Goal: Information Seeking & Learning: Learn about a topic

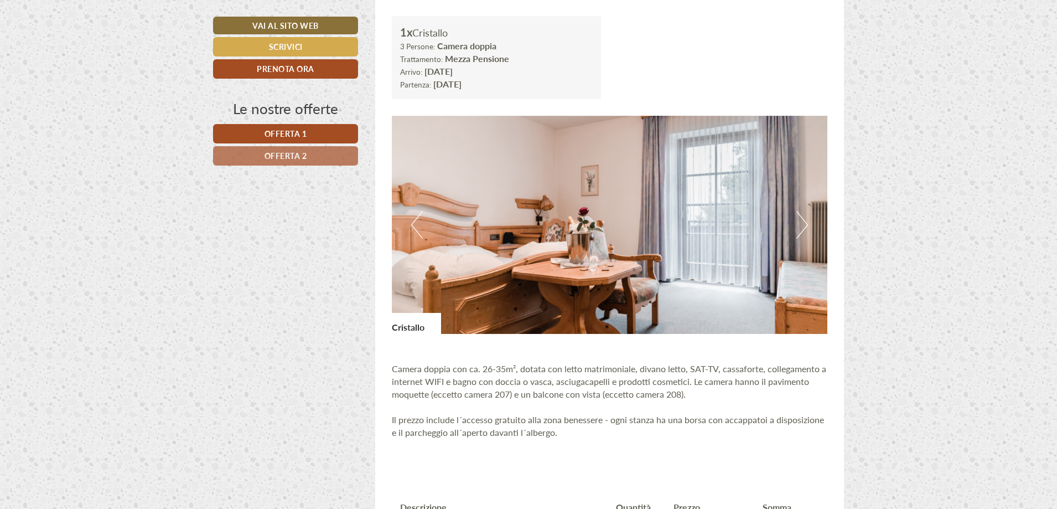
scroll to position [719, 0]
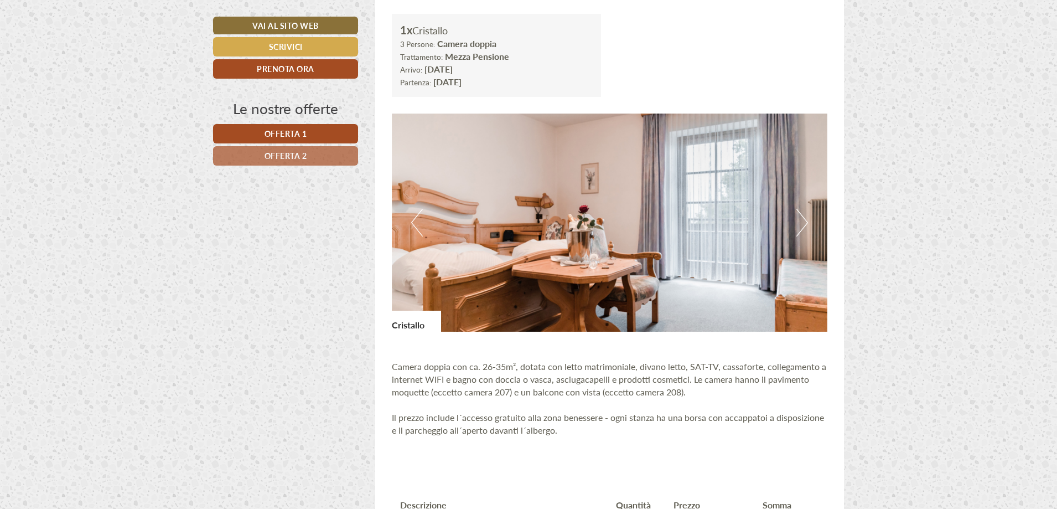
click at [807, 220] on button "Next" at bounding box center [802, 223] width 12 height 28
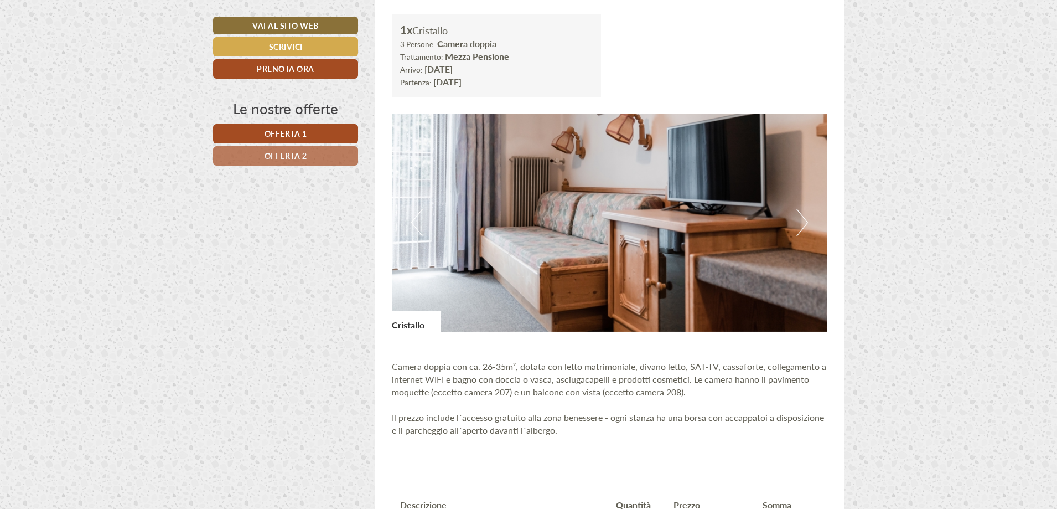
click at [790, 228] on img at bounding box center [610, 222] width 436 height 218
click at [792, 212] on img at bounding box center [610, 222] width 436 height 218
click at [806, 221] on button "Next" at bounding box center [802, 223] width 12 height 28
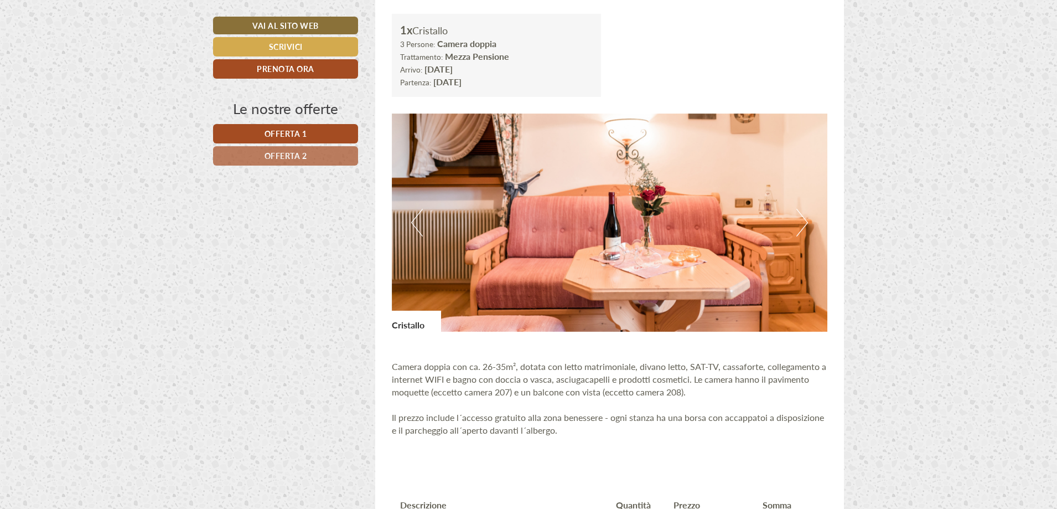
click at [806, 221] on button "Next" at bounding box center [802, 223] width 12 height 28
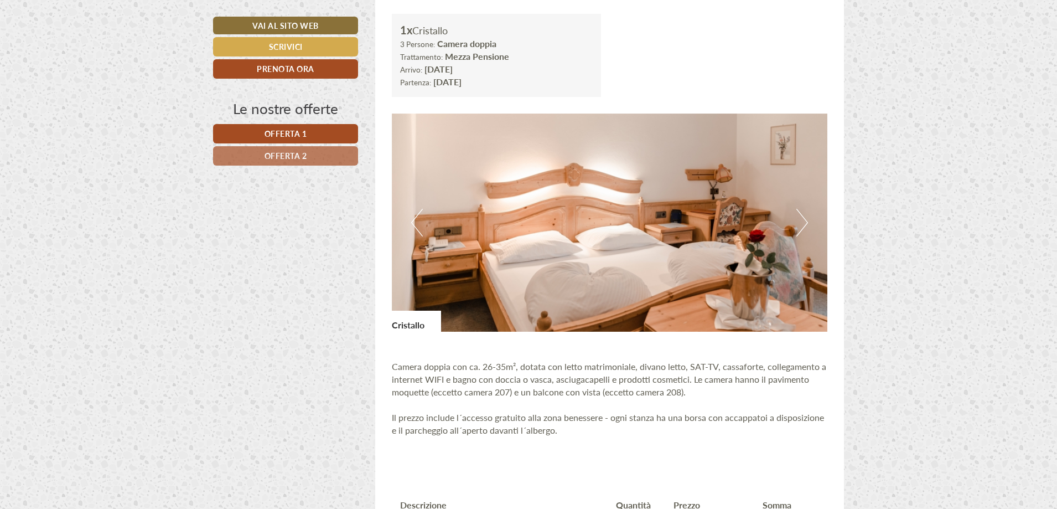
click at [806, 221] on button "Next" at bounding box center [802, 223] width 12 height 28
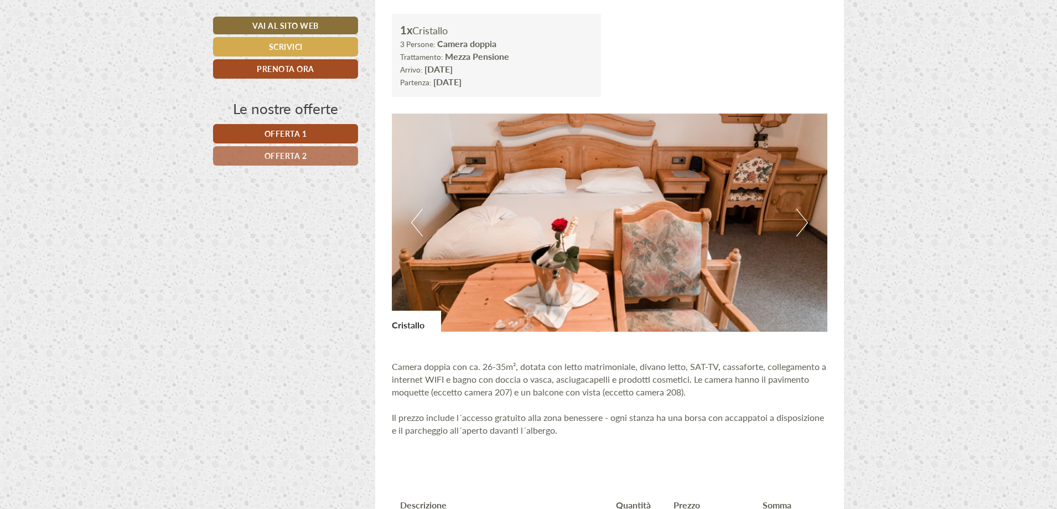
click at [806, 221] on button "Next" at bounding box center [802, 223] width 12 height 28
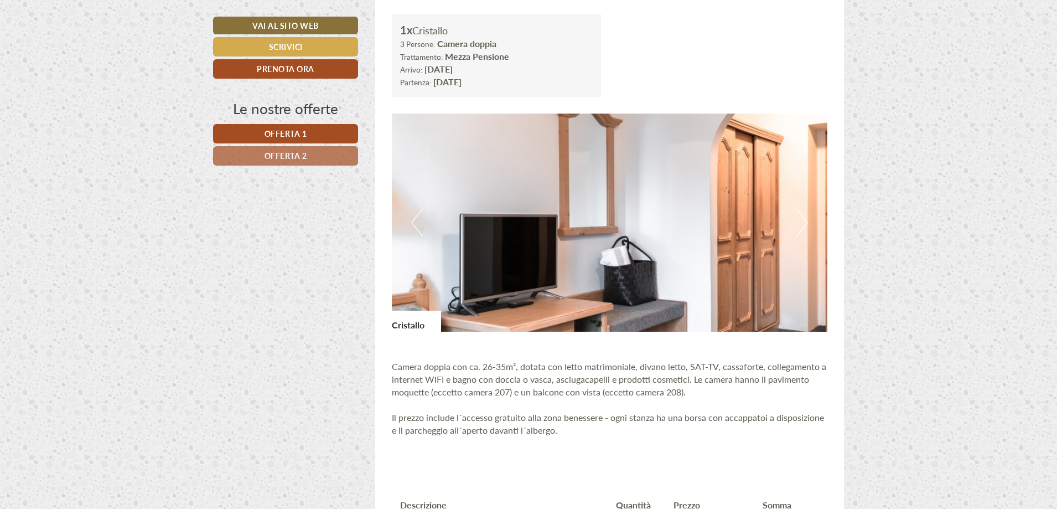
click at [808, 220] on img at bounding box center [610, 222] width 436 height 218
click at [798, 220] on button "Next" at bounding box center [802, 223] width 12 height 28
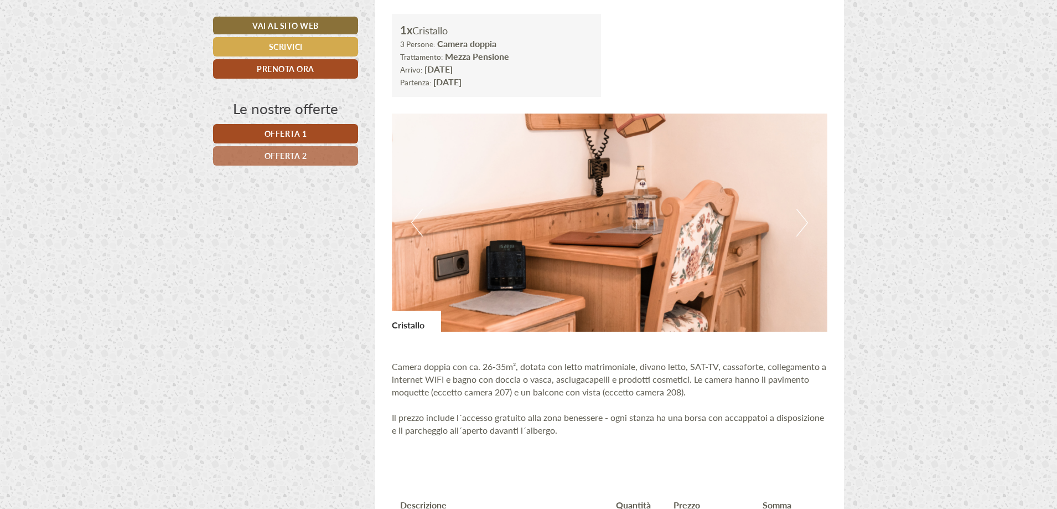
click at [798, 220] on button "Next" at bounding box center [802, 223] width 12 height 28
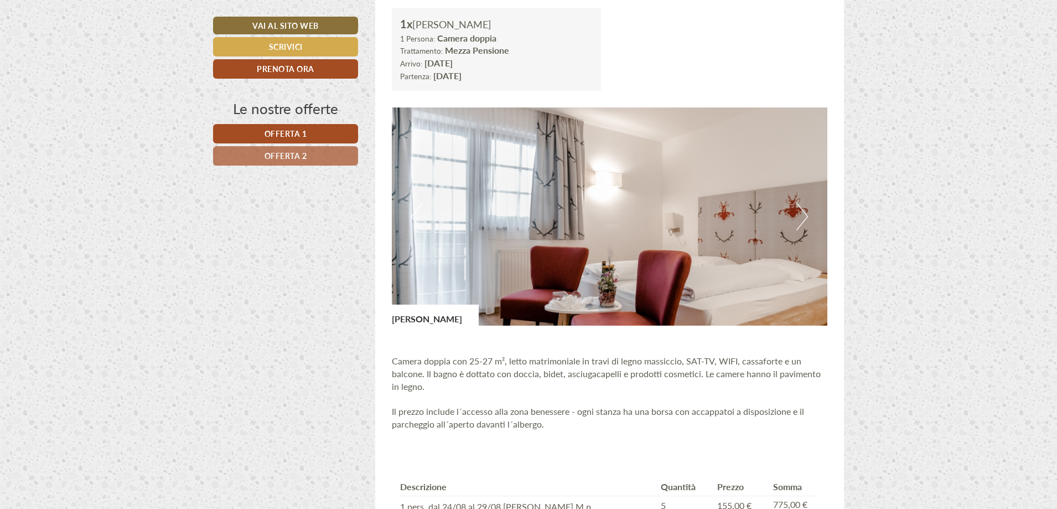
scroll to position [1439, 0]
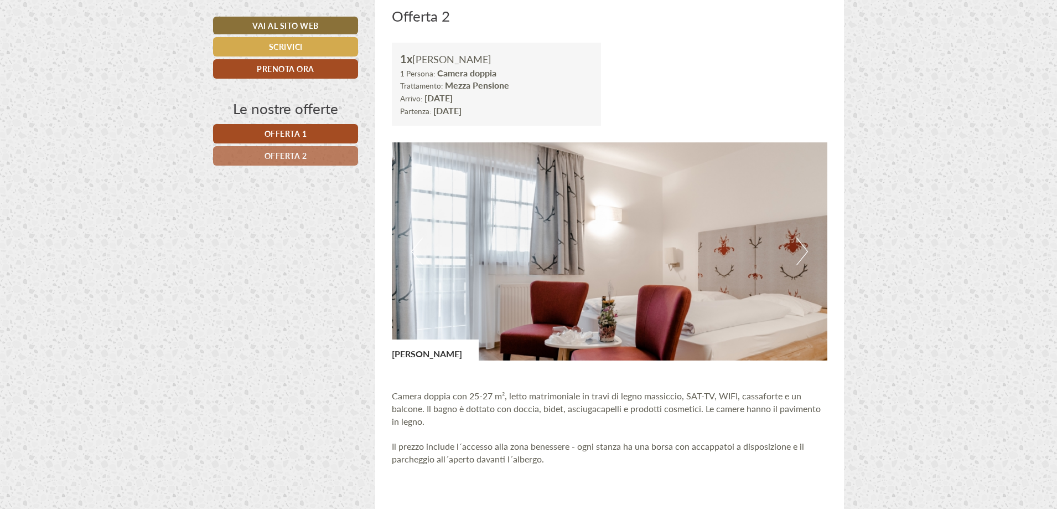
click at [804, 241] on button "Next" at bounding box center [802, 251] width 12 height 28
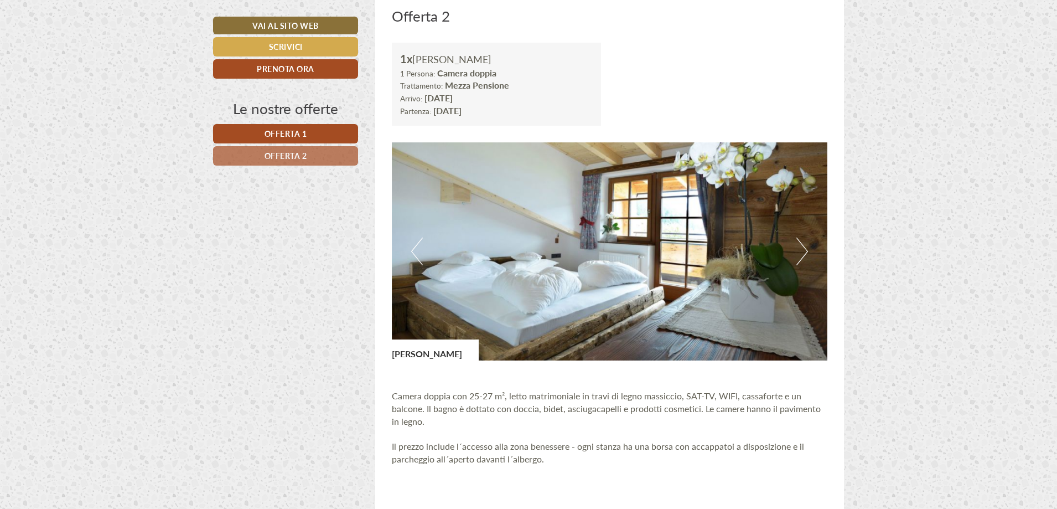
click at [804, 241] on button "Next" at bounding box center [802, 251] width 12 height 28
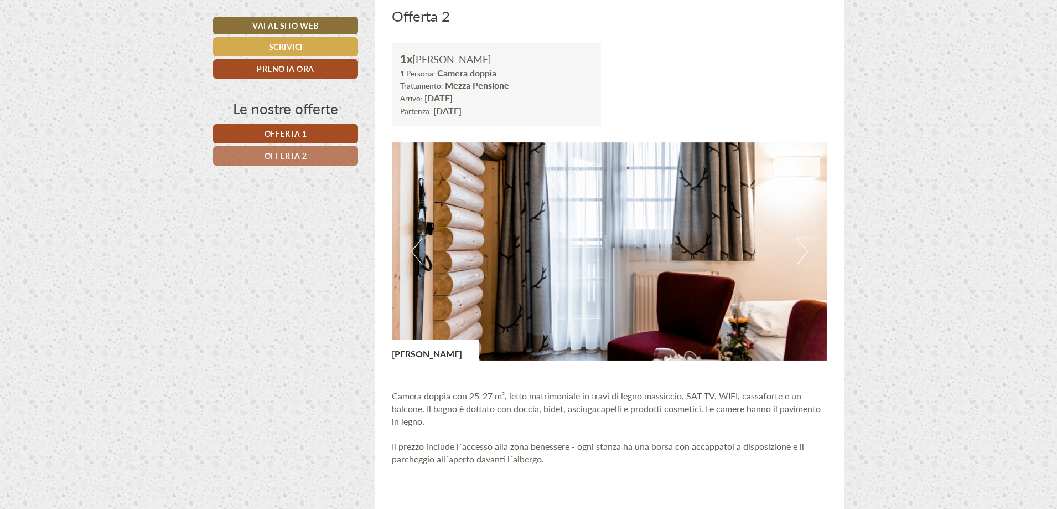
click at [804, 241] on button "Next" at bounding box center [802, 251] width 12 height 28
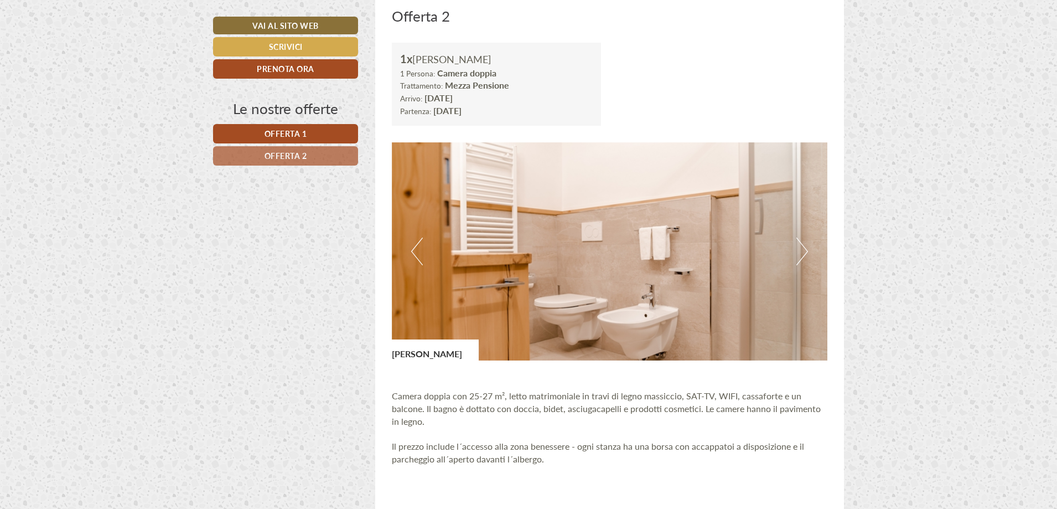
click at [804, 241] on button "Next" at bounding box center [802, 251] width 12 height 28
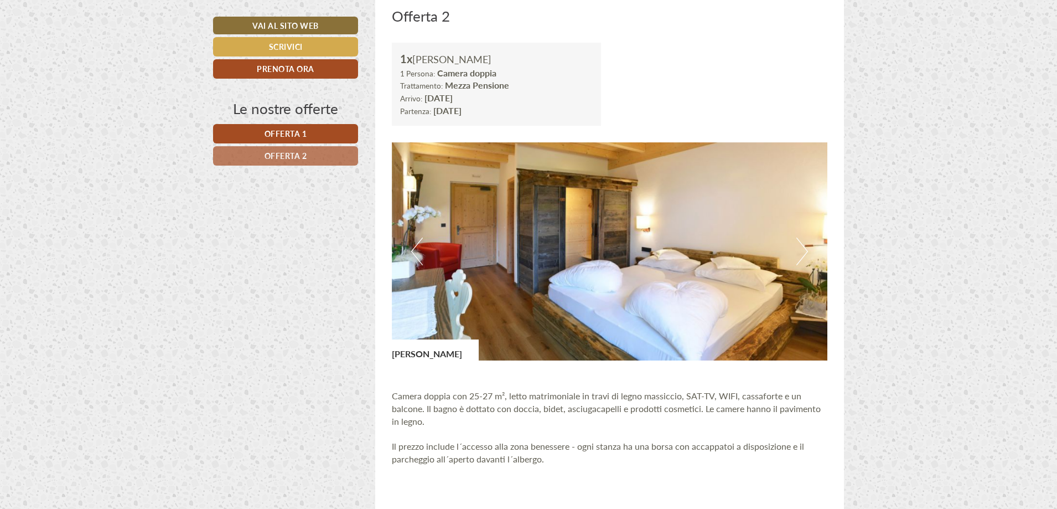
click at [804, 241] on button "Next" at bounding box center [802, 251] width 12 height 28
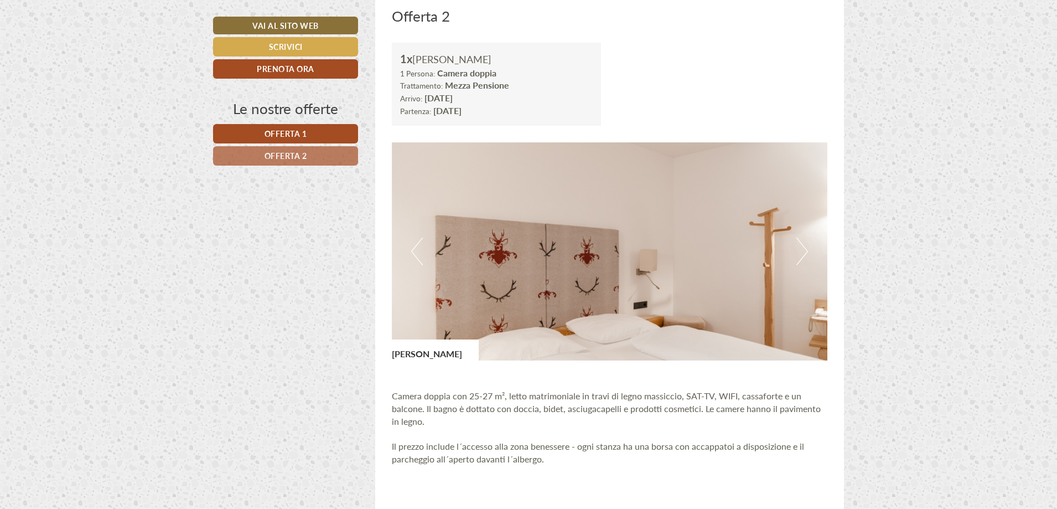
click at [804, 242] on button "Next" at bounding box center [802, 251] width 12 height 28
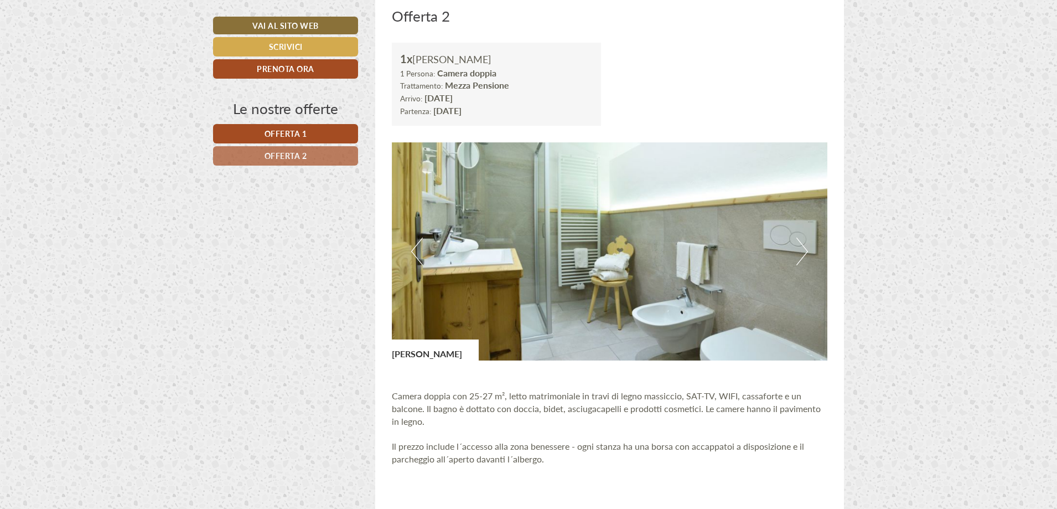
click at [797, 247] on button "Next" at bounding box center [802, 251] width 12 height 28
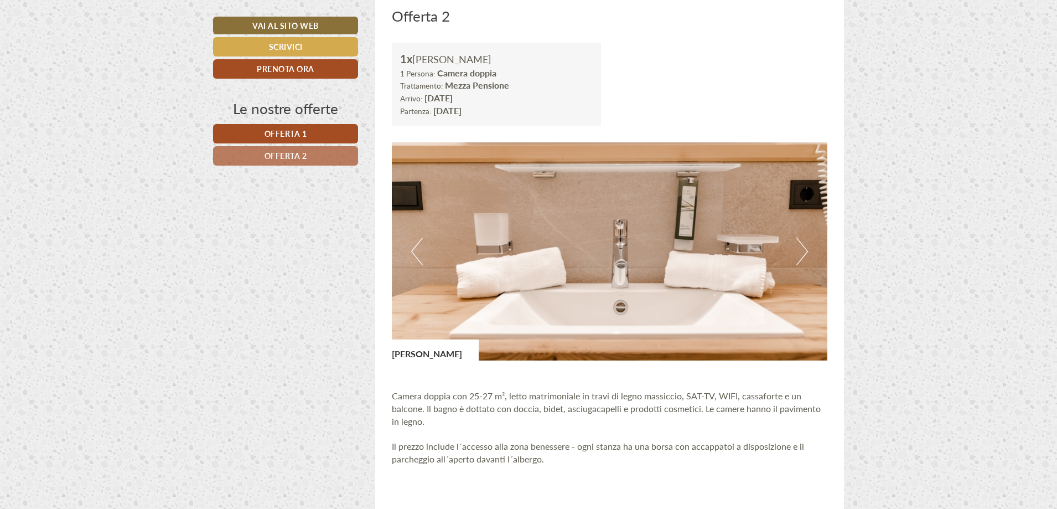
click at [796, 250] on button "Next" at bounding box center [802, 251] width 12 height 28
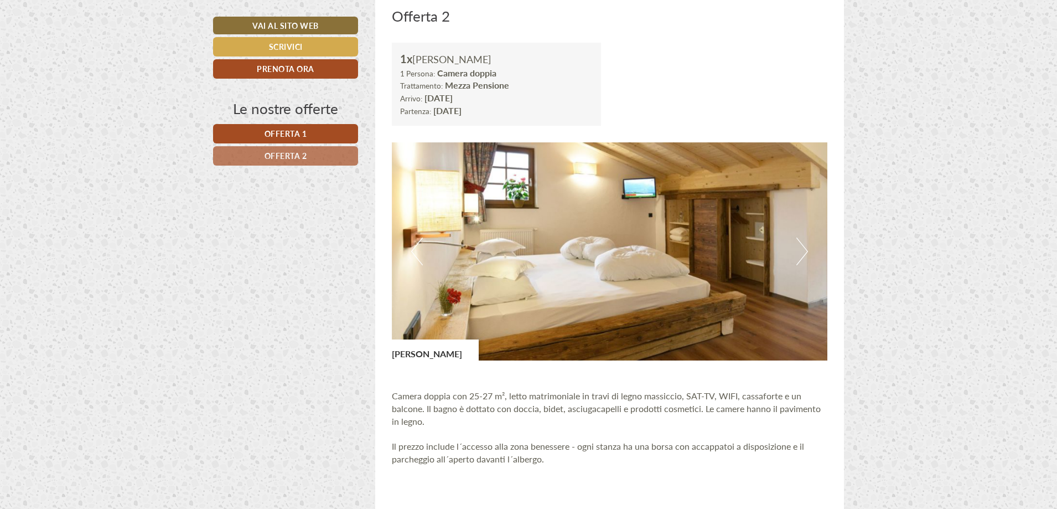
click at [794, 251] on img at bounding box center [610, 251] width 436 height 218
click at [804, 253] on button "Next" at bounding box center [802, 251] width 12 height 28
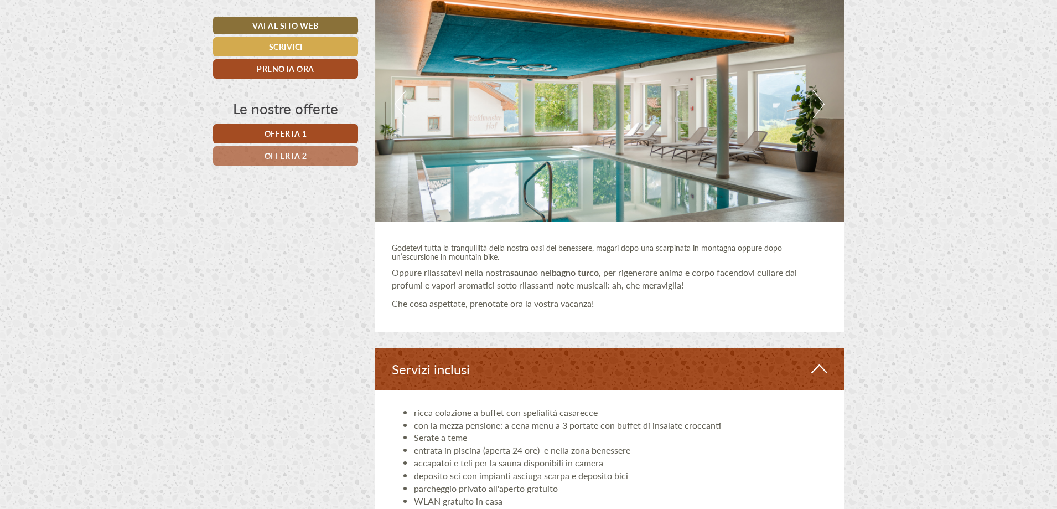
scroll to position [2214, 0]
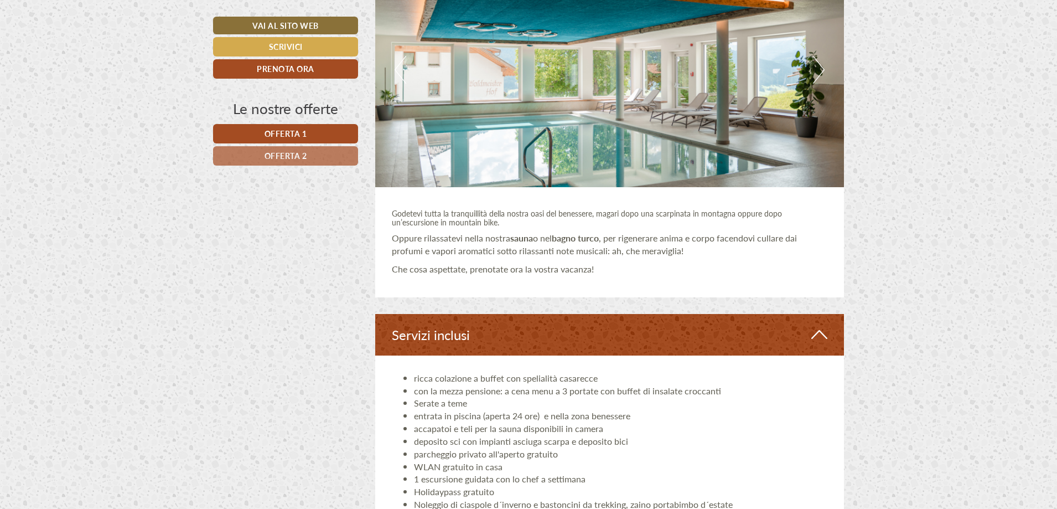
click at [313, 160] on link "Offerta 2" at bounding box center [285, 155] width 145 height 19
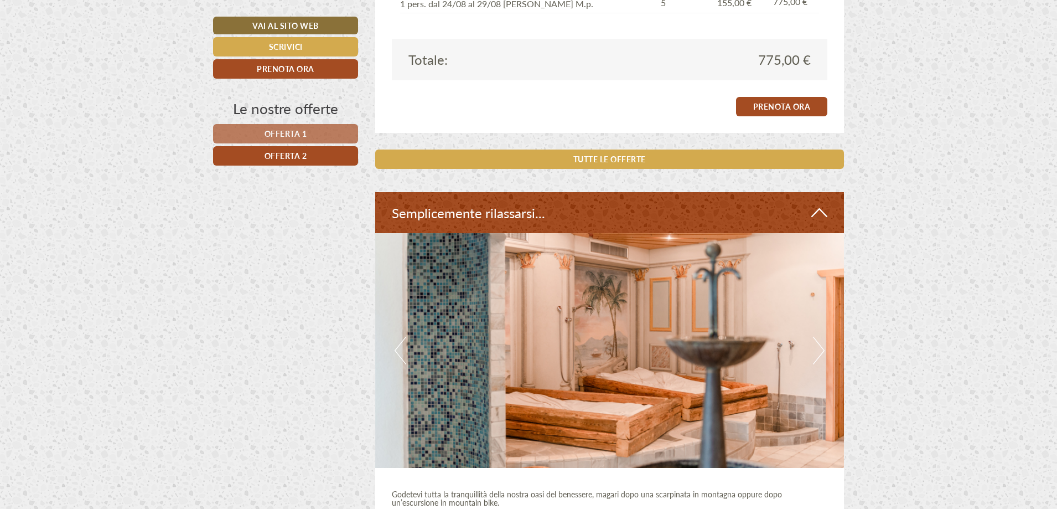
scroll to position [1270, 0]
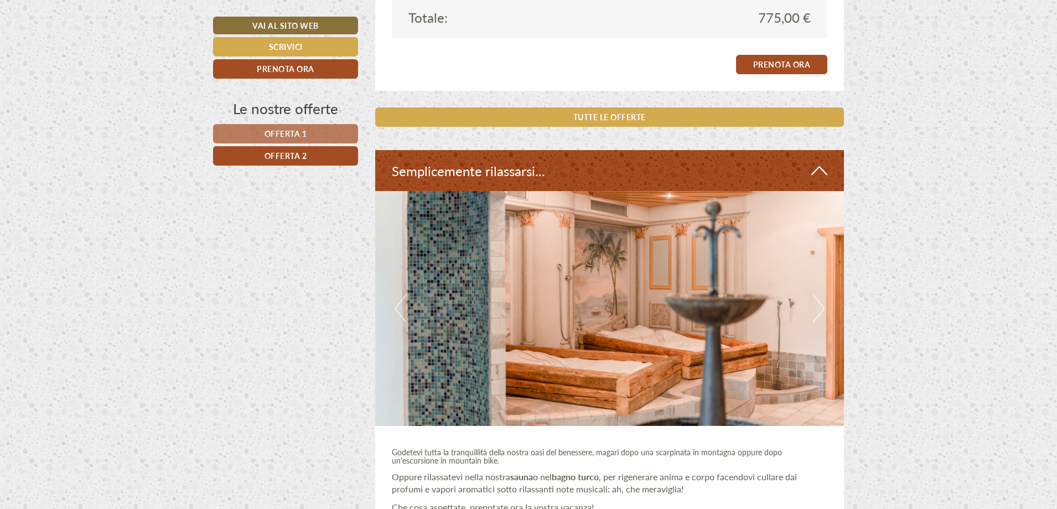
click at [822, 300] on button "Next" at bounding box center [819, 308] width 12 height 28
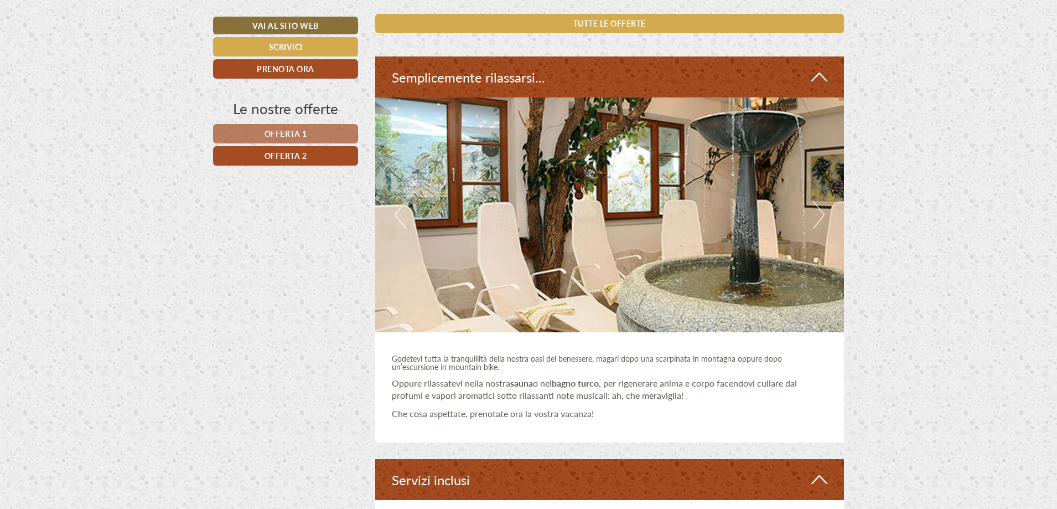
scroll to position [1380, 0]
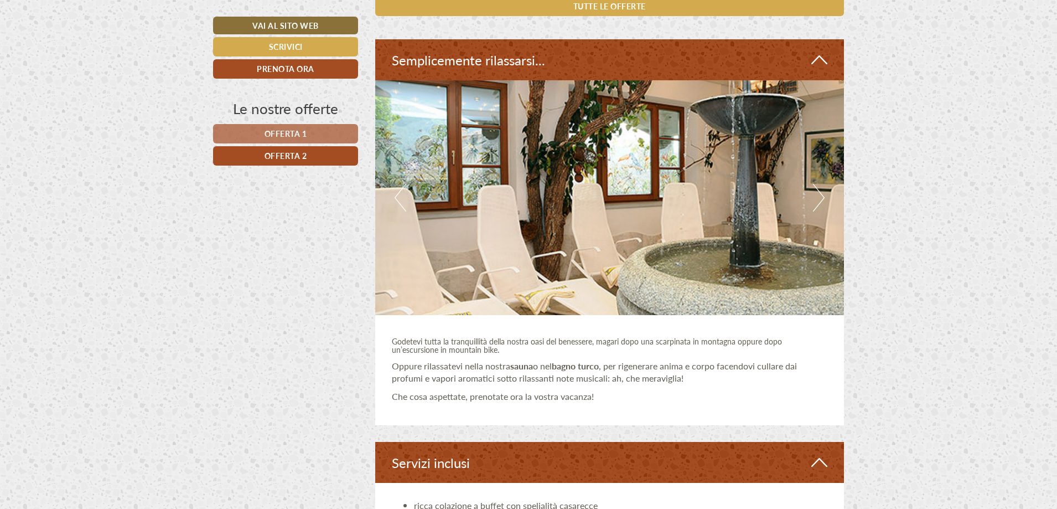
click at [824, 206] on button "Next" at bounding box center [819, 198] width 12 height 28
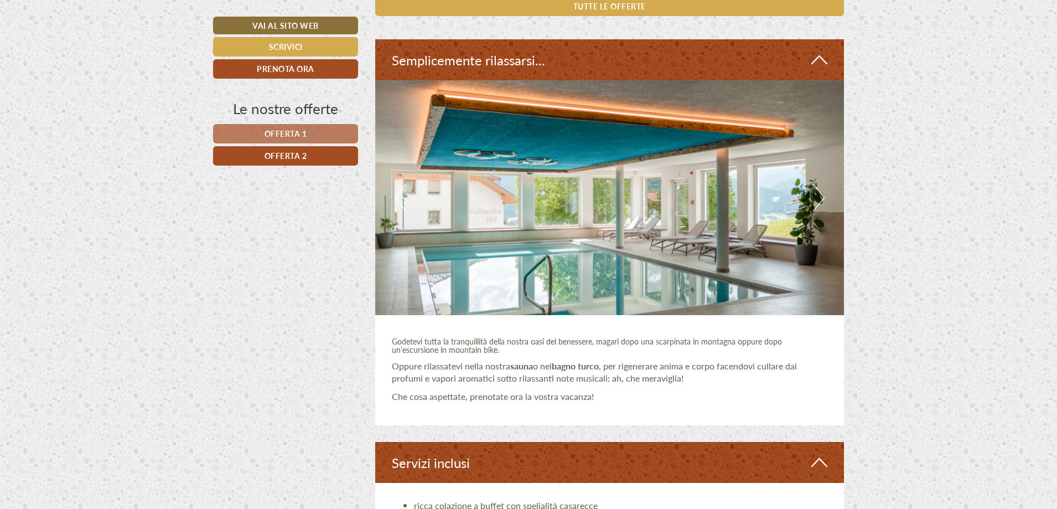
click at [816, 196] on button "Next" at bounding box center [819, 198] width 12 height 28
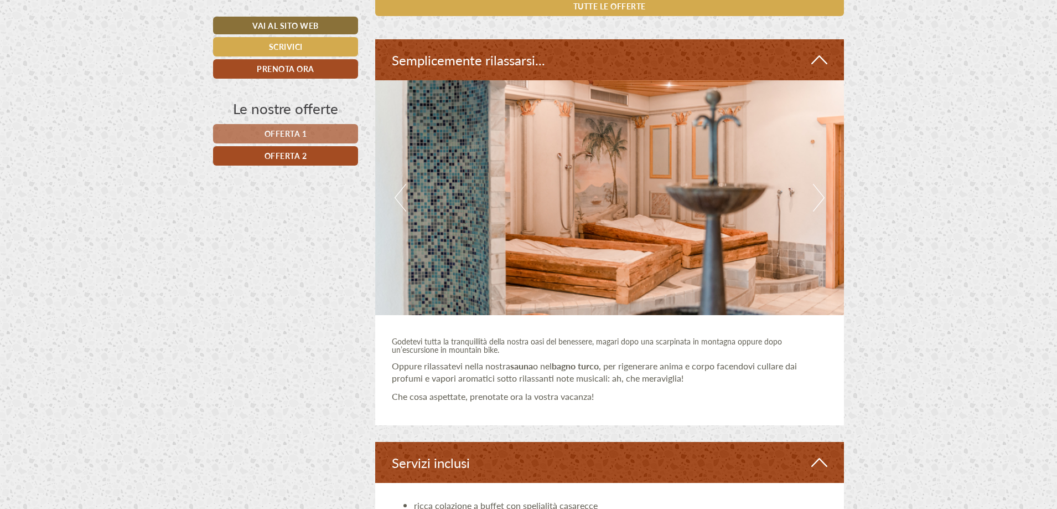
click at [816, 198] on button "Next" at bounding box center [819, 198] width 12 height 28
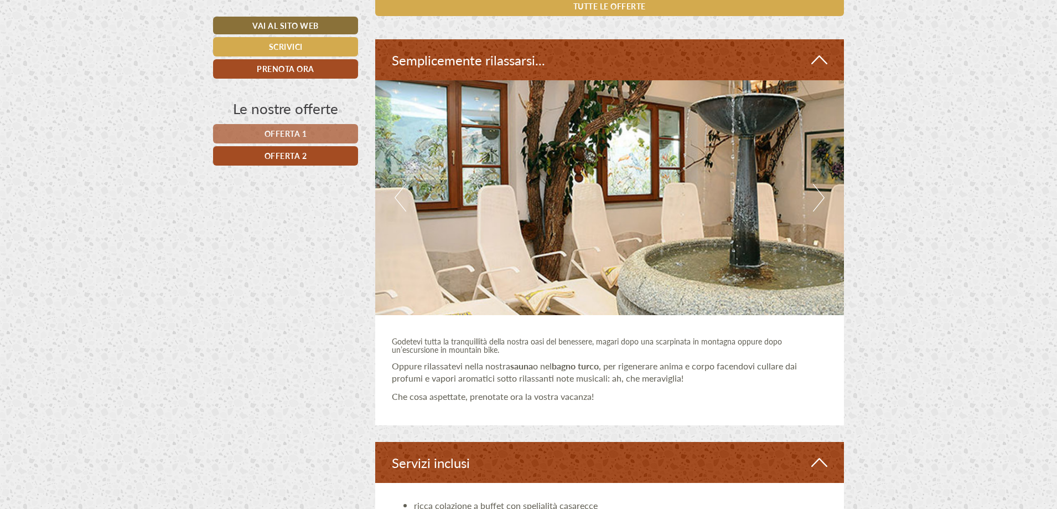
click at [816, 198] on button "Next" at bounding box center [819, 198] width 12 height 28
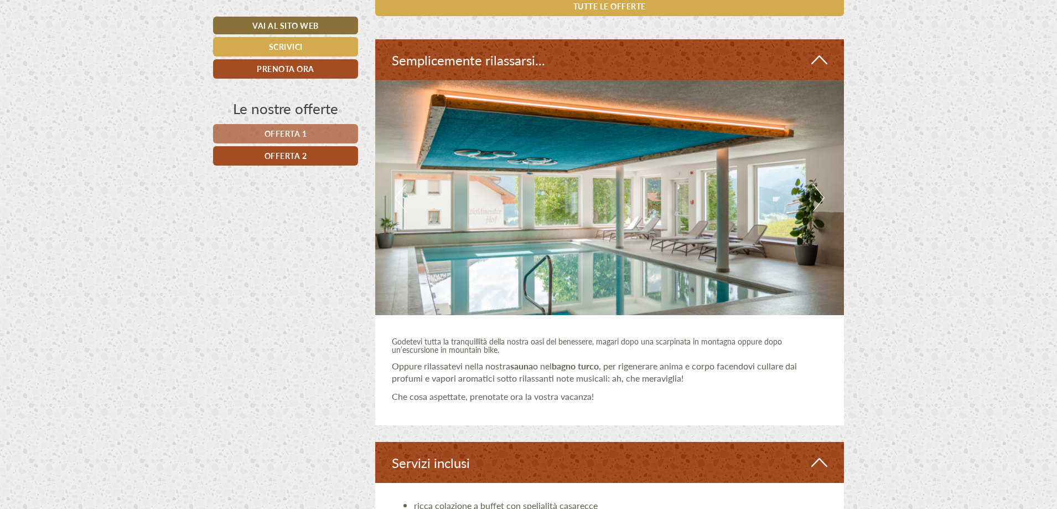
click at [816, 198] on button "Next" at bounding box center [819, 198] width 12 height 28
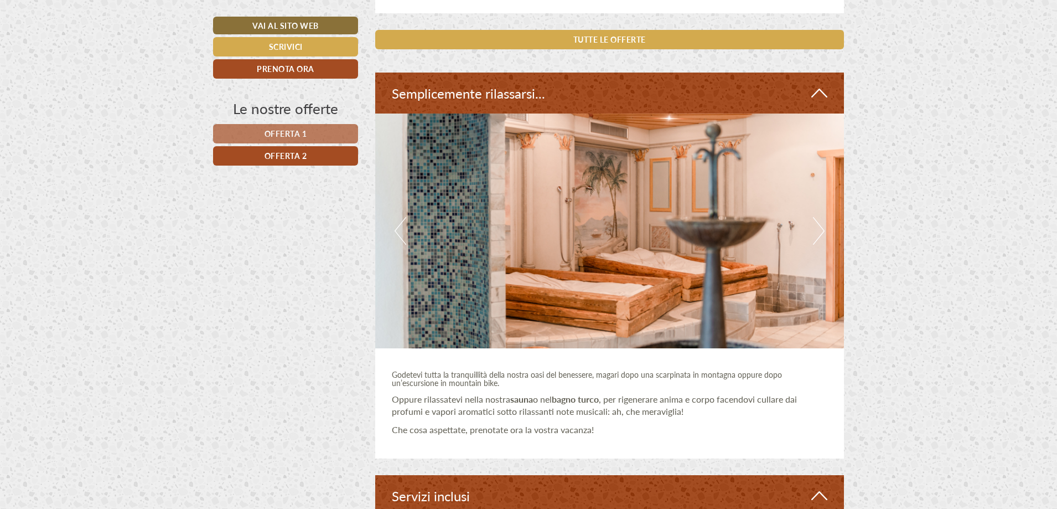
scroll to position [1325, 0]
